Goal: Information Seeking & Learning: Learn about a topic

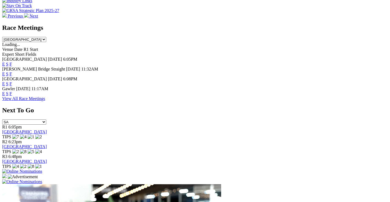
scroll to position [219, 0]
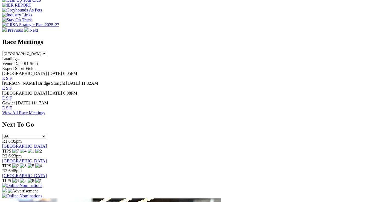
click at [12, 106] on link "F" at bounding box center [11, 108] width 2 height 5
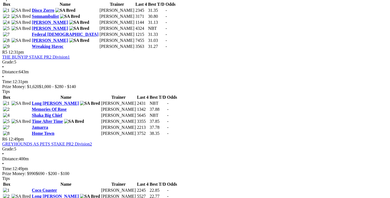
scroll to position [575, 0]
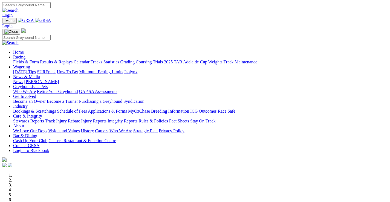
scroll to position [220, 0]
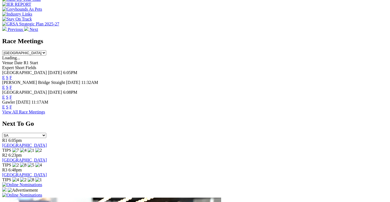
click at [12, 95] on link "F" at bounding box center [11, 97] width 2 height 5
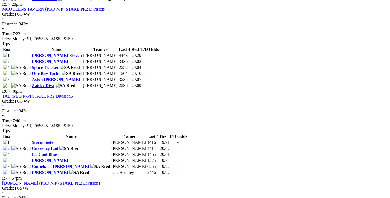
scroll to position [630, 0]
